Goal: Information Seeking & Learning: Check status

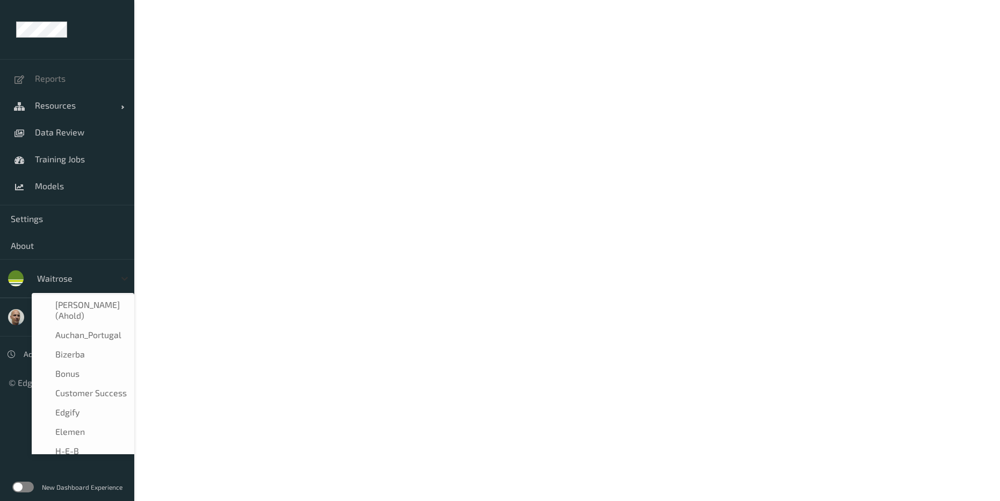
click at [129, 279] on icon at bounding box center [124, 278] width 11 height 11
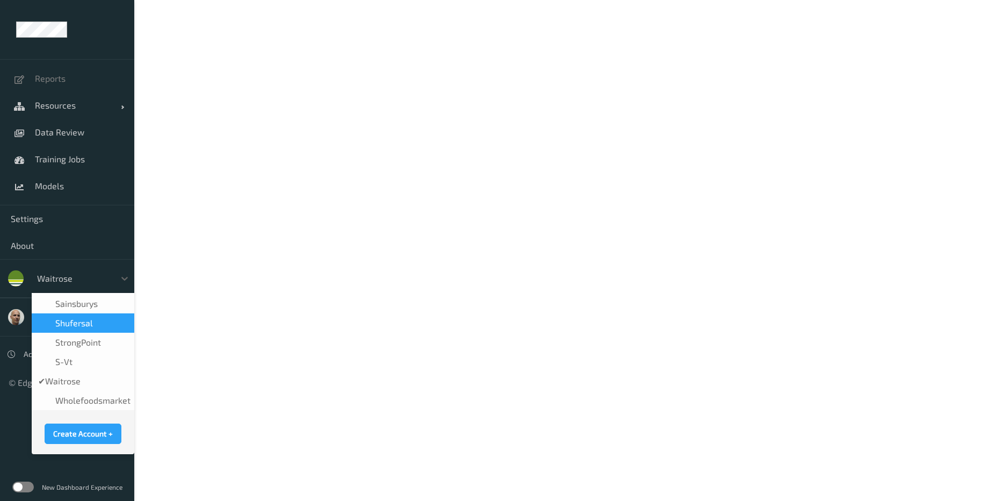
click at [74, 317] on span "shufersal" at bounding box center [74, 322] width 38 height 11
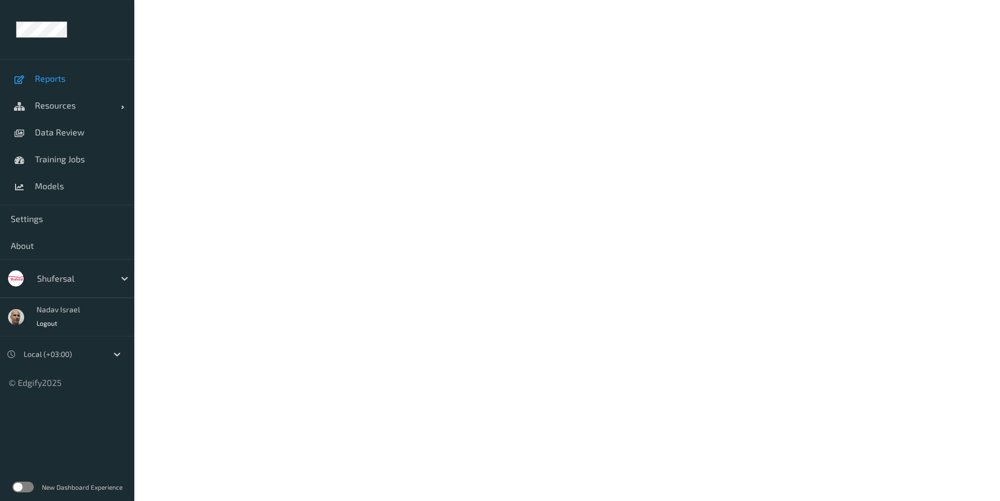
click at [56, 80] on span "Reports" at bounding box center [79, 78] width 89 height 11
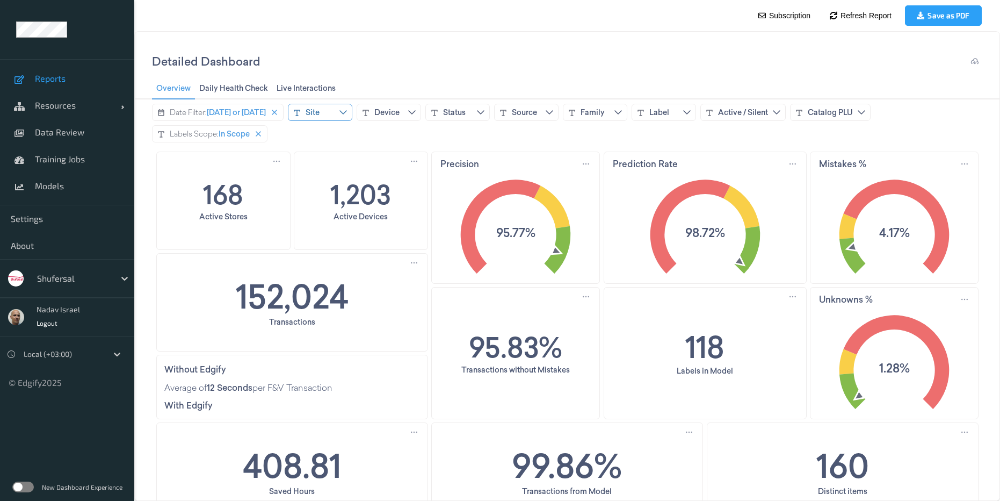
click at [341, 116] on div "Site" at bounding box center [320, 112] width 64 height 17
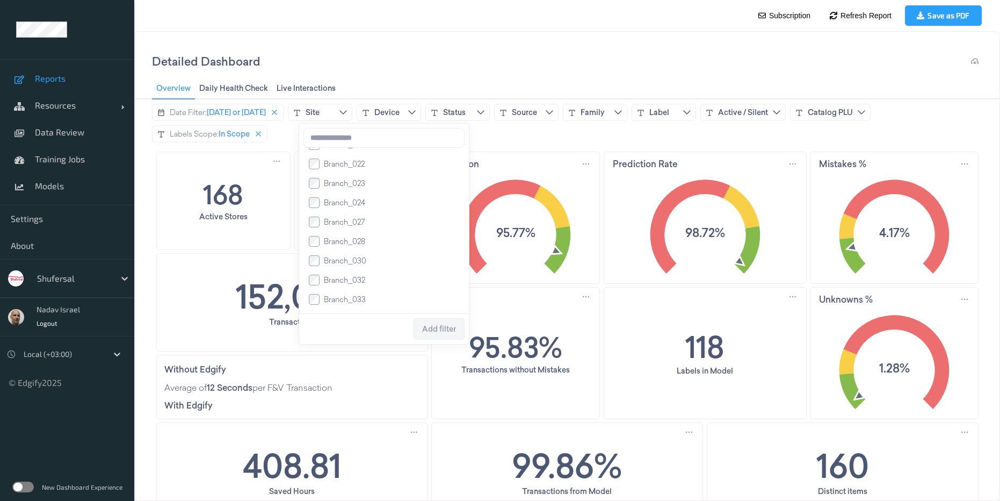
scroll to position [645, 0]
click at [343, 217] on span "Branch_070" at bounding box center [345, 215] width 42 height 11
click at [345, 236] on span "Branch_106" at bounding box center [344, 234] width 40 height 11
click at [433, 330] on span "Add filter" at bounding box center [439, 328] width 34 height 9
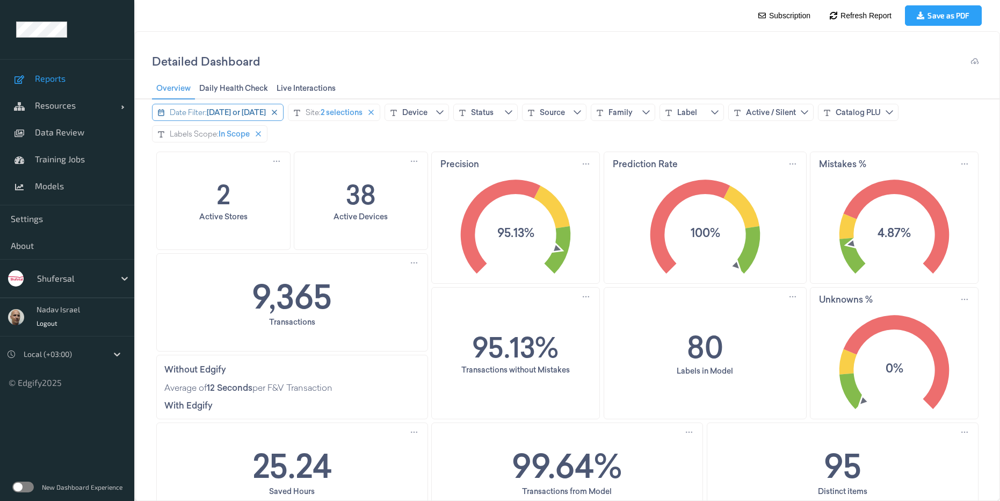
click at [259, 115] on span "Today or yesterday" at bounding box center [236, 112] width 59 height 11
click at [161, 135] on icon "chevronleft icon" at bounding box center [162, 135] width 4 height 8
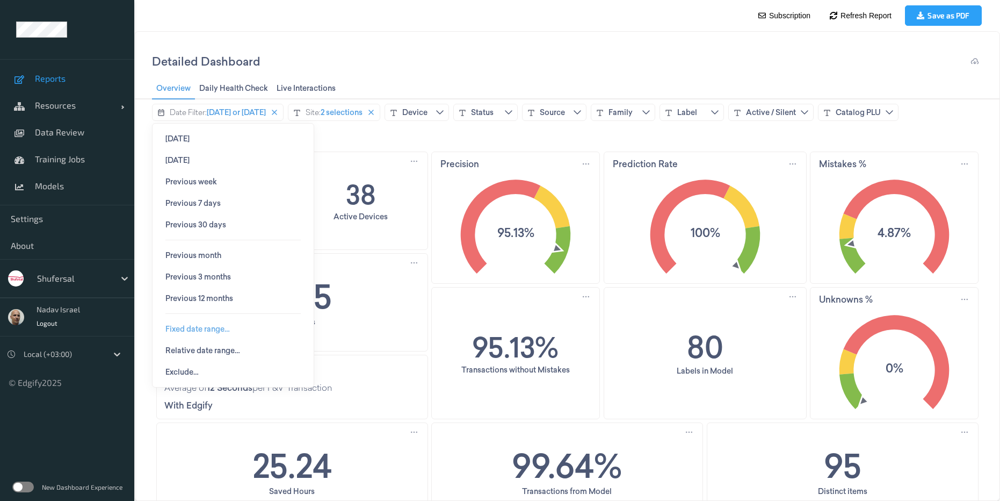
click at [215, 329] on span "Fixed date range…" at bounding box center [197, 328] width 64 height 9
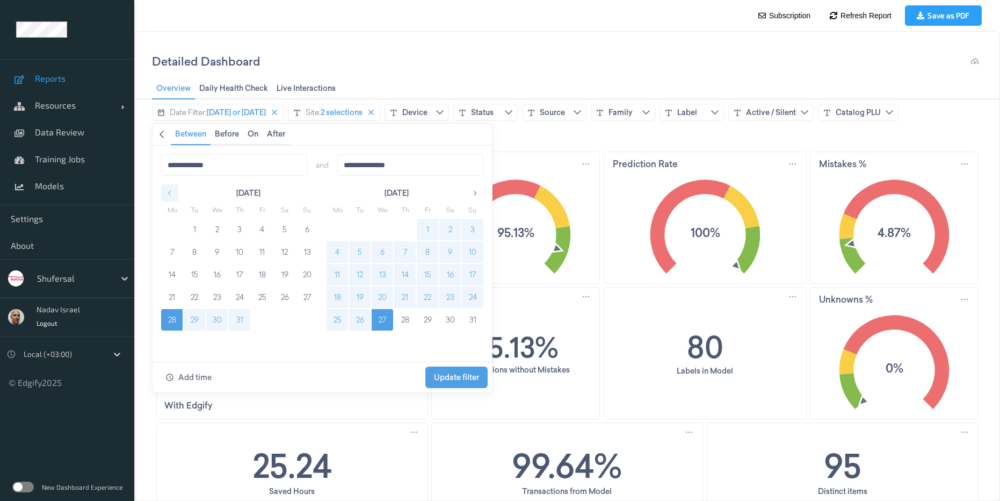
click at [170, 190] on icon "button" at bounding box center [170, 193] width 8 height 8
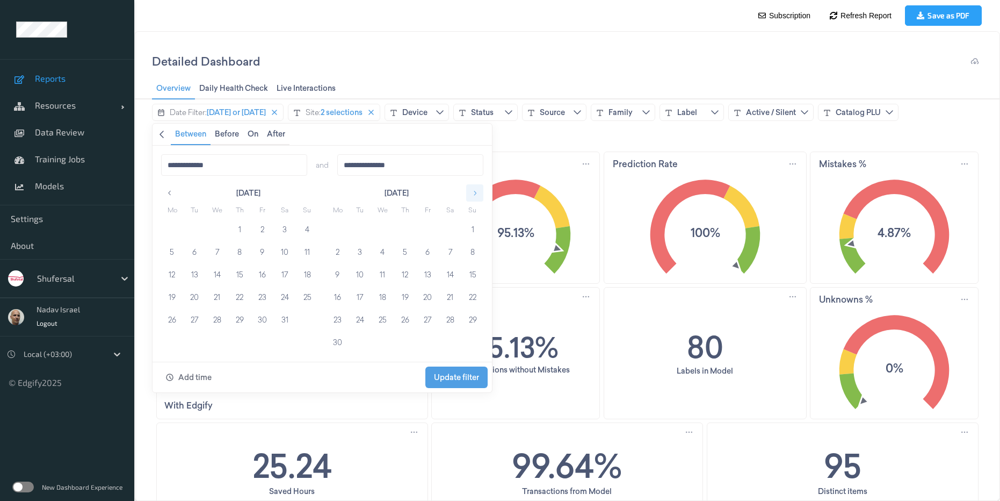
click at [476, 189] on icon "button" at bounding box center [475, 193] width 8 height 8
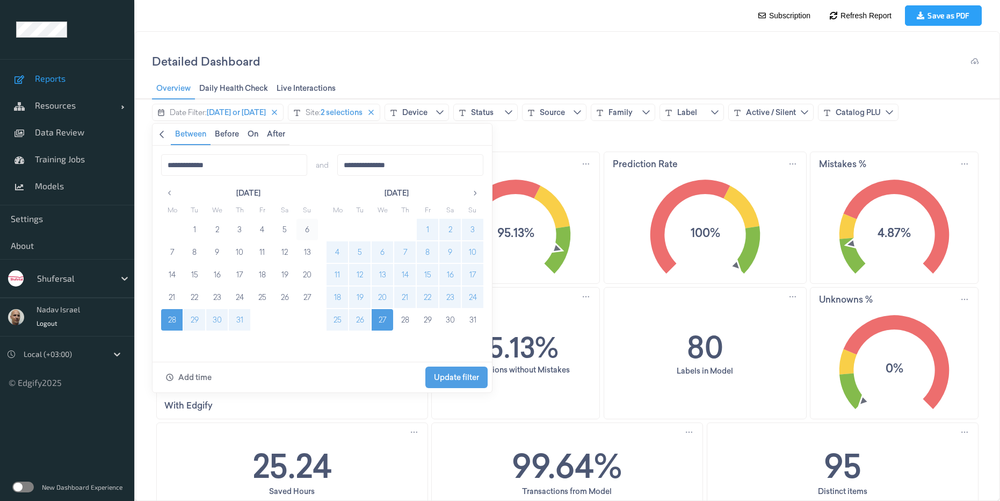
click at [306, 230] on button "6" at bounding box center [307, 229] width 21 height 21
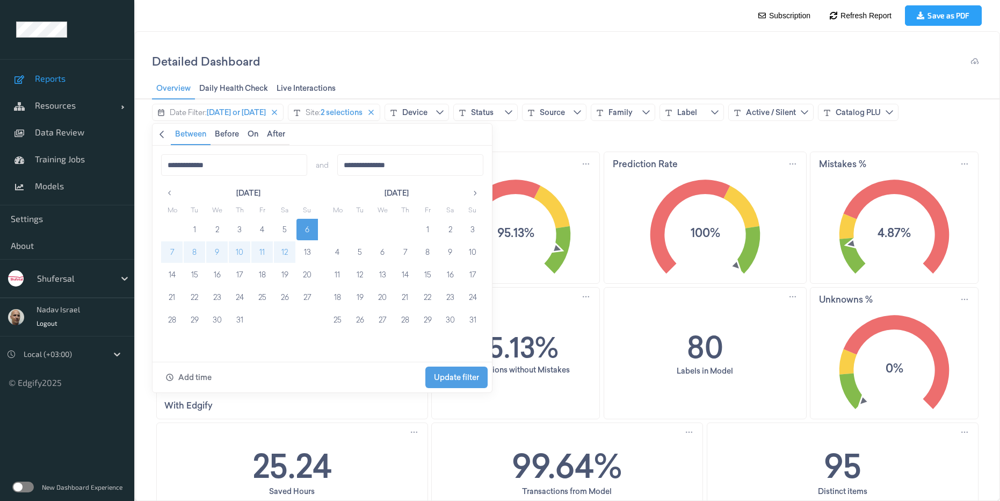
click at [280, 256] on button "12" at bounding box center [284, 251] width 21 height 21
type input "**********"
click at [451, 381] on span "Update filter" at bounding box center [456, 377] width 45 height 9
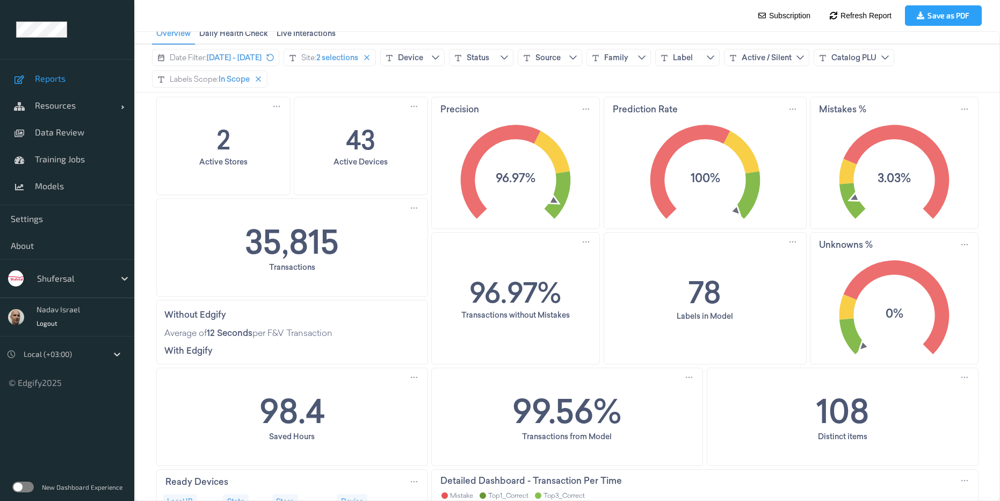
scroll to position [0, 0]
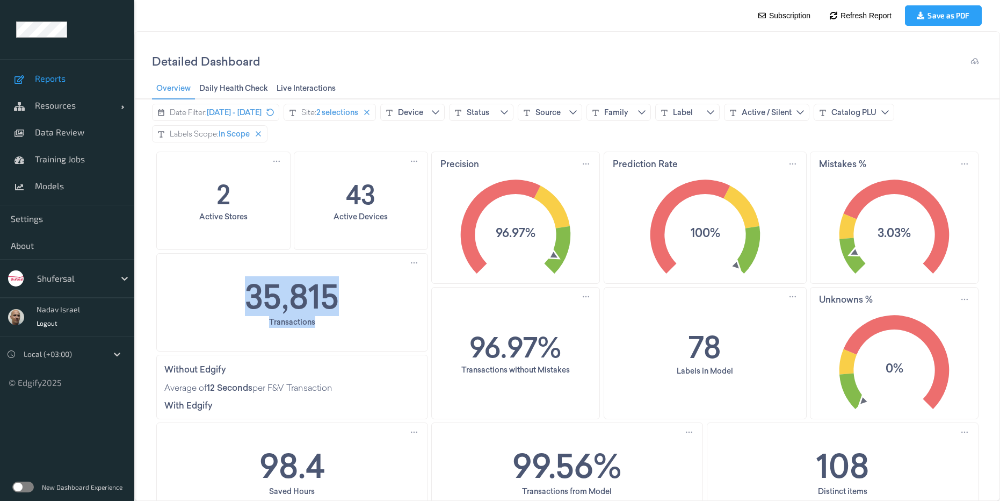
drag, startPoint x: 221, startPoint y: 298, endPoint x: 351, endPoint y: 345, distance: 138.8
click at [351, 345] on div "35,815 Transactions" at bounding box center [292, 302] width 271 height 97
copy div "35,815 Transactions"
click at [423, 112] on div "Device" at bounding box center [410, 112] width 25 height 11
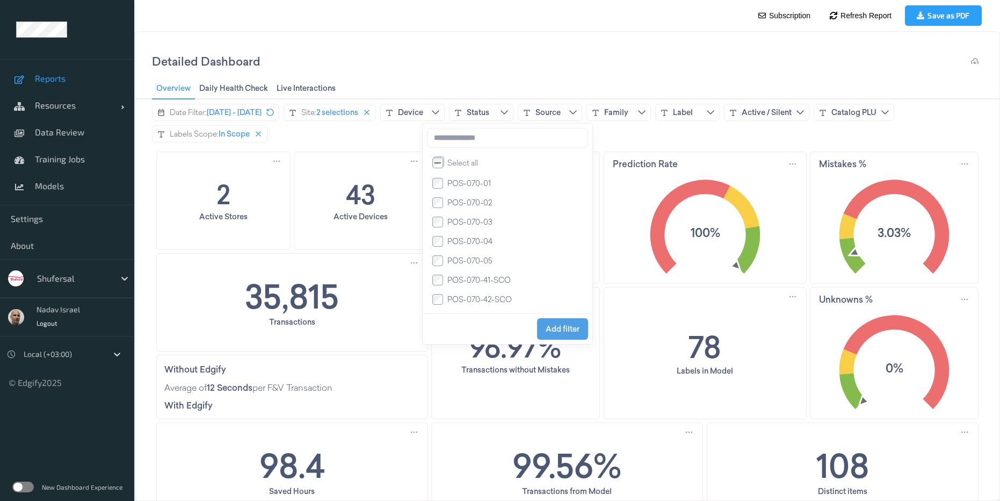
click at [435, 250] on li "POS-070-04" at bounding box center [507, 241] width 153 height 19
click at [563, 327] on span "Add filter" at bounding box center [563, 328] width 34 height 9
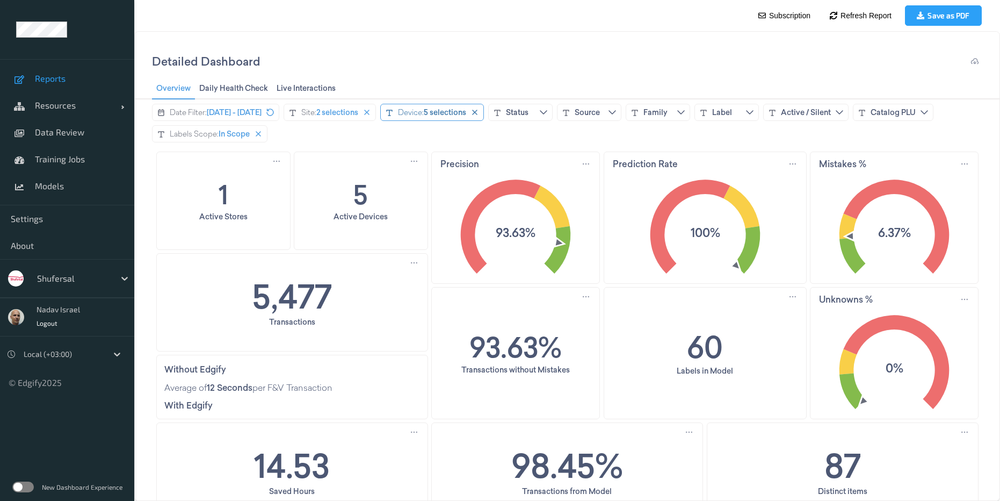
click at [466, 111] on div "5 selections" at bounding box center [445, 112] width 42 height 11
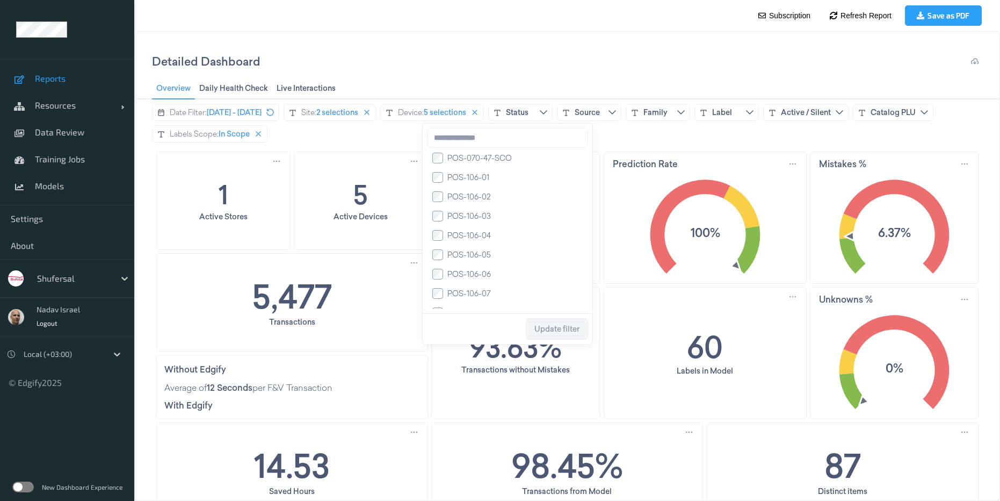
scroll to position [242, 0]
click at [432, 256] on div at bounding box center [437, 250] width 11 height 11
click at [551, 329] on span "Update filter" at bounding box center [556, 328] width 45 height 9
